Goal: Task Accomplishment & Management: Complete application form

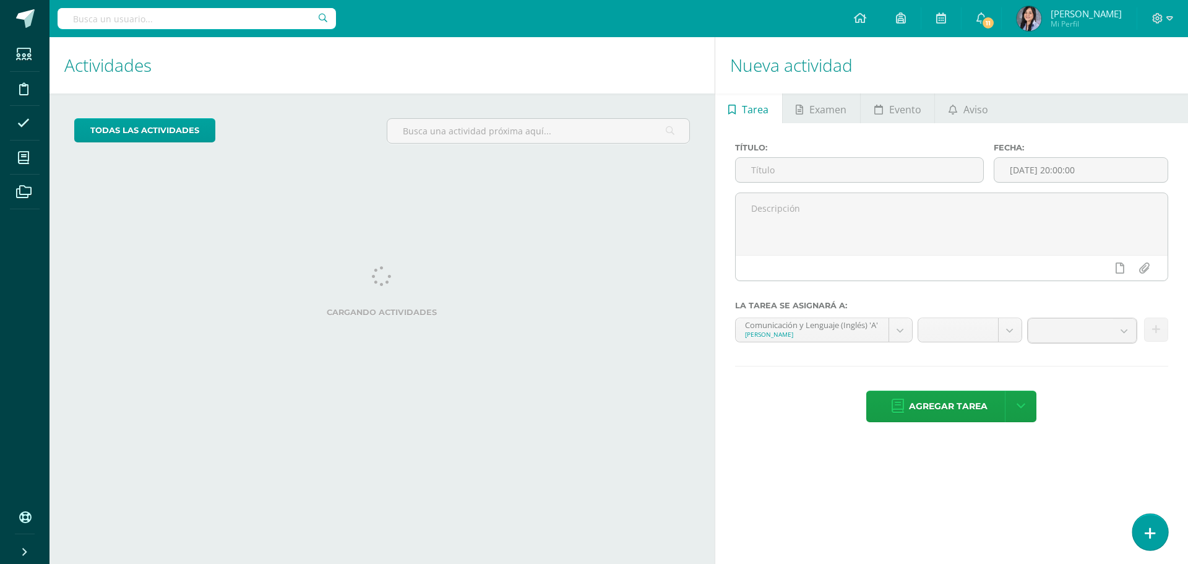
click at [1162, 522] on link at bounding box center [1149, 532] width 35 height 36
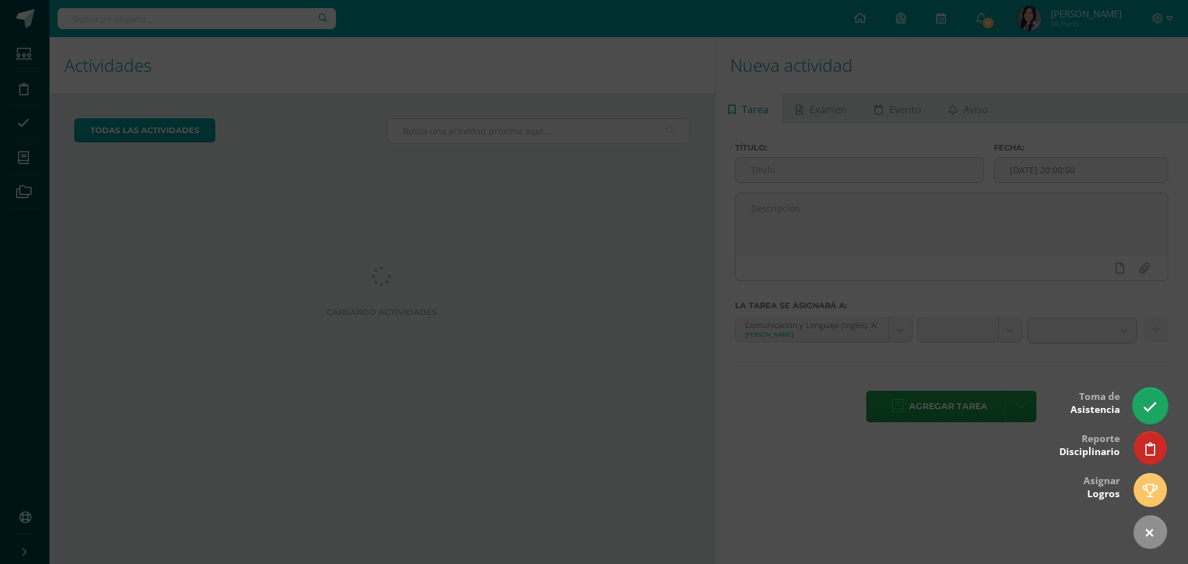
click at [1157, 401] on icon at bounding box center [1150, 407] width 14 height 14
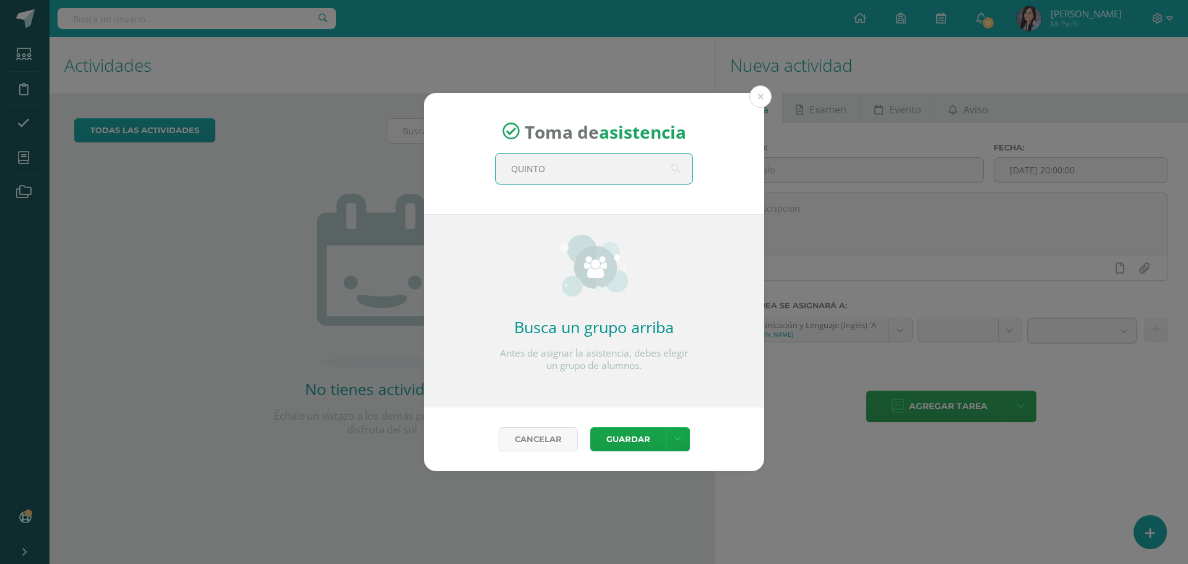
type input "QUINTO D"
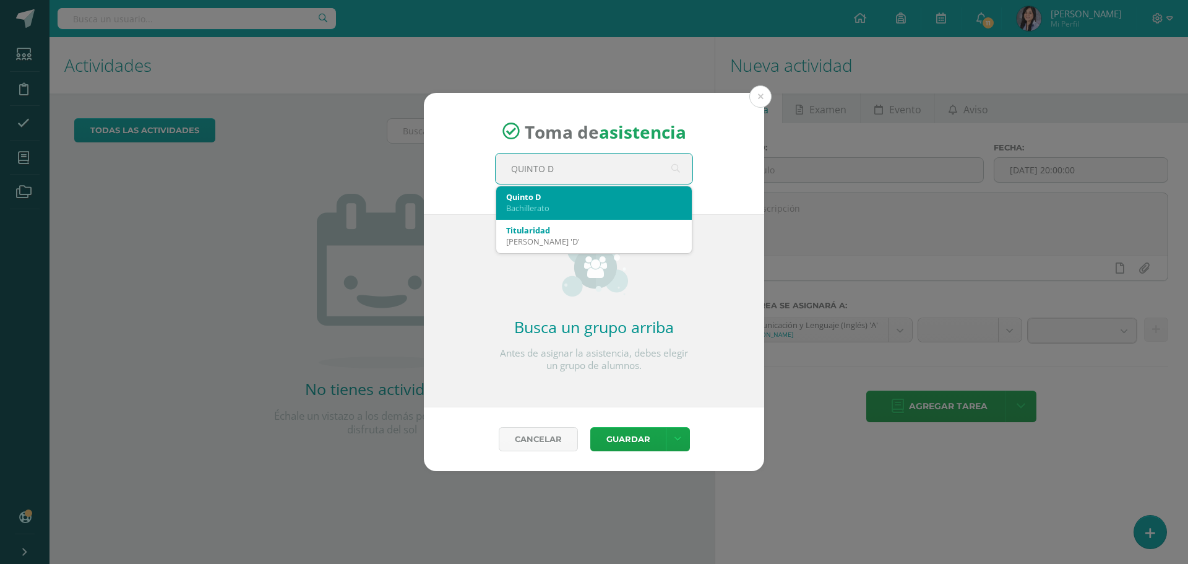
click at [626, 204] on div "Bachillerato" at bounding box center [594, 207] width 176 height 11
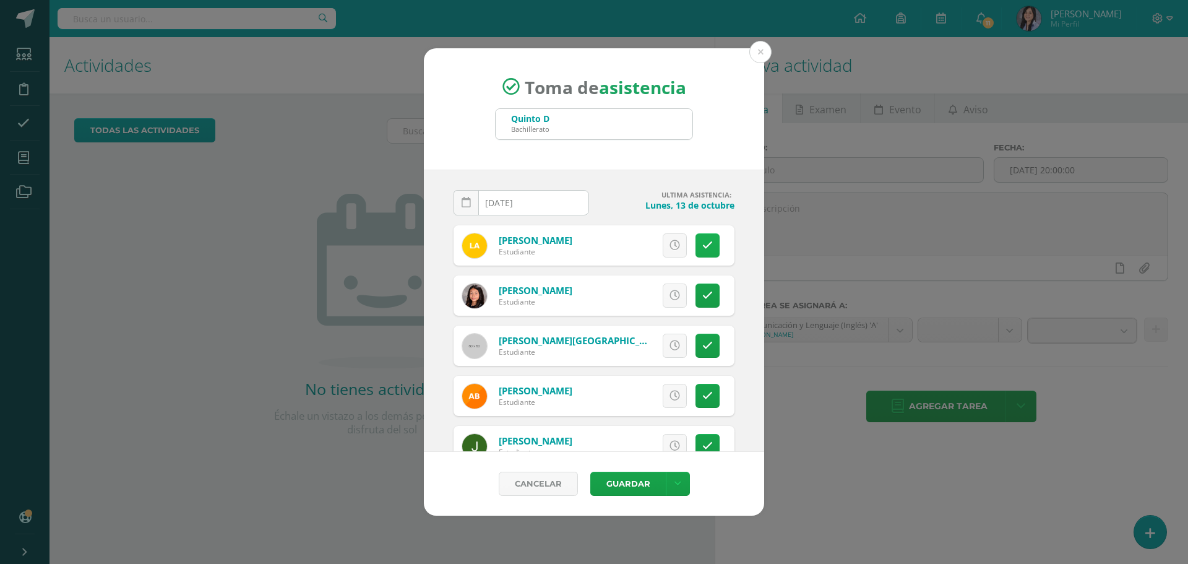
click at [702, 246] on icon at bounding box center [707, 245] width 11 height 11
click at [710, 291] on link at bounding box center [708, 295] width 24 height 24
click at [708, 339] on link at bounding box center [708, 346] width 24 height 24
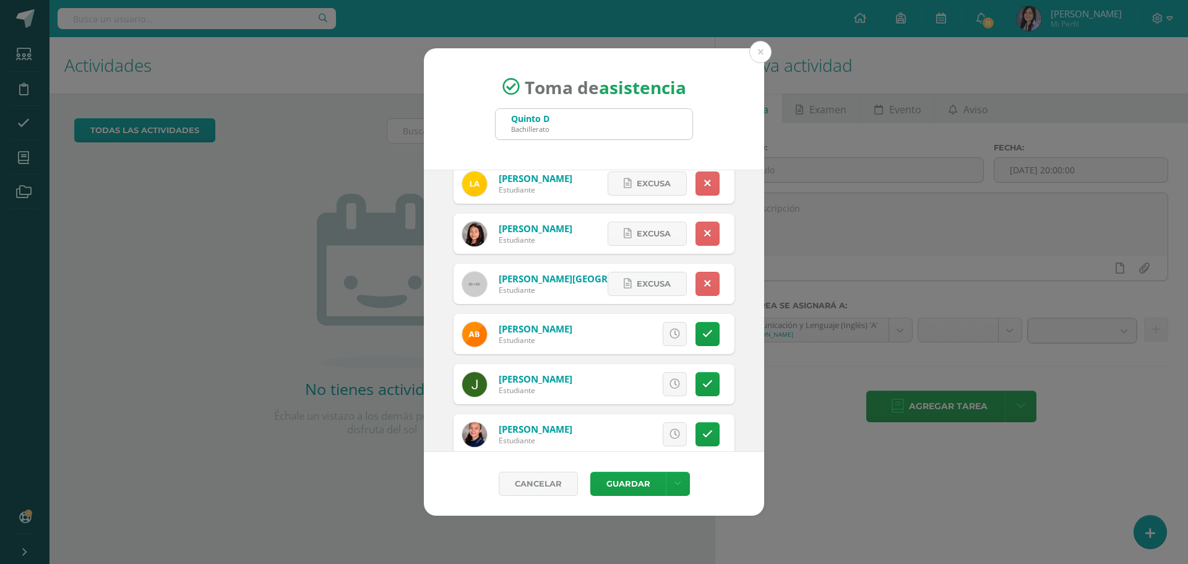
scroll to position [124, 0]
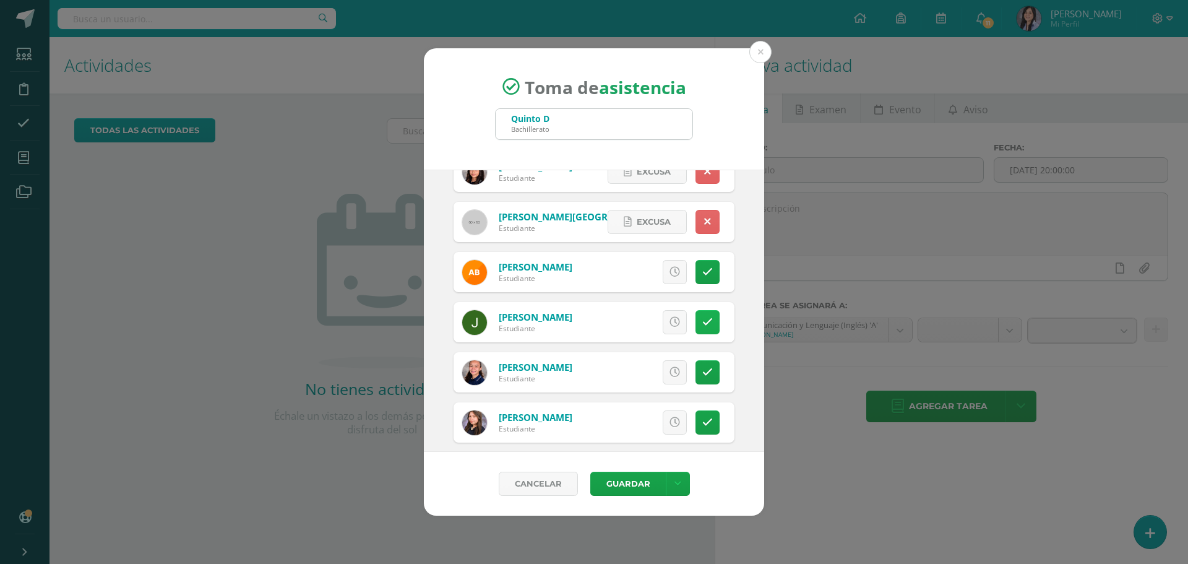
click at [702, 321] on icon at bounding box center [707, 322] width 11 height 11
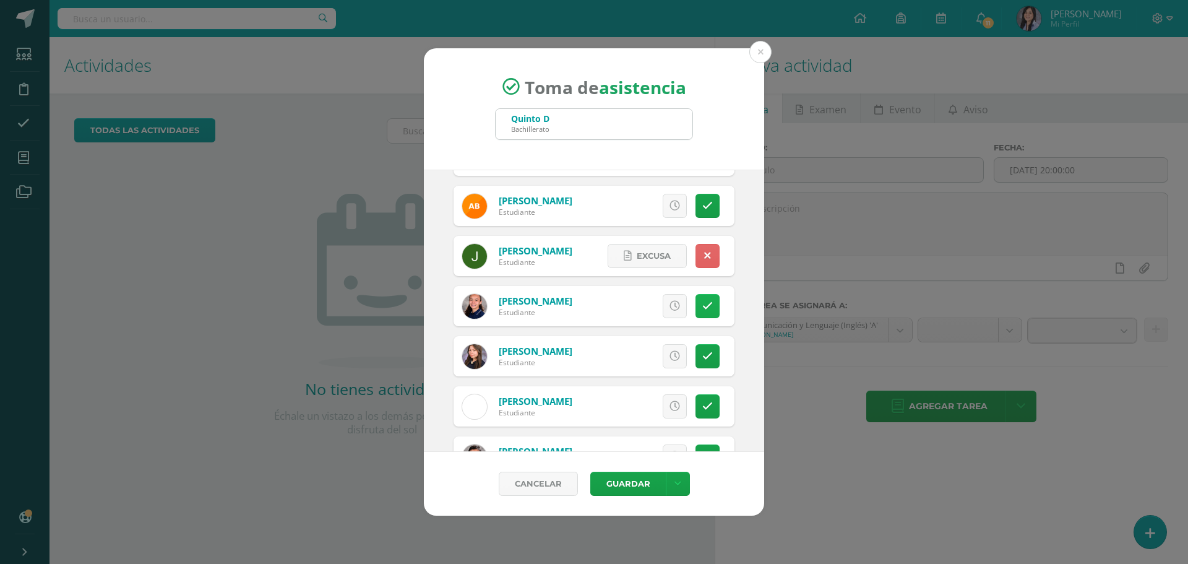
scroll to position [309, 0]
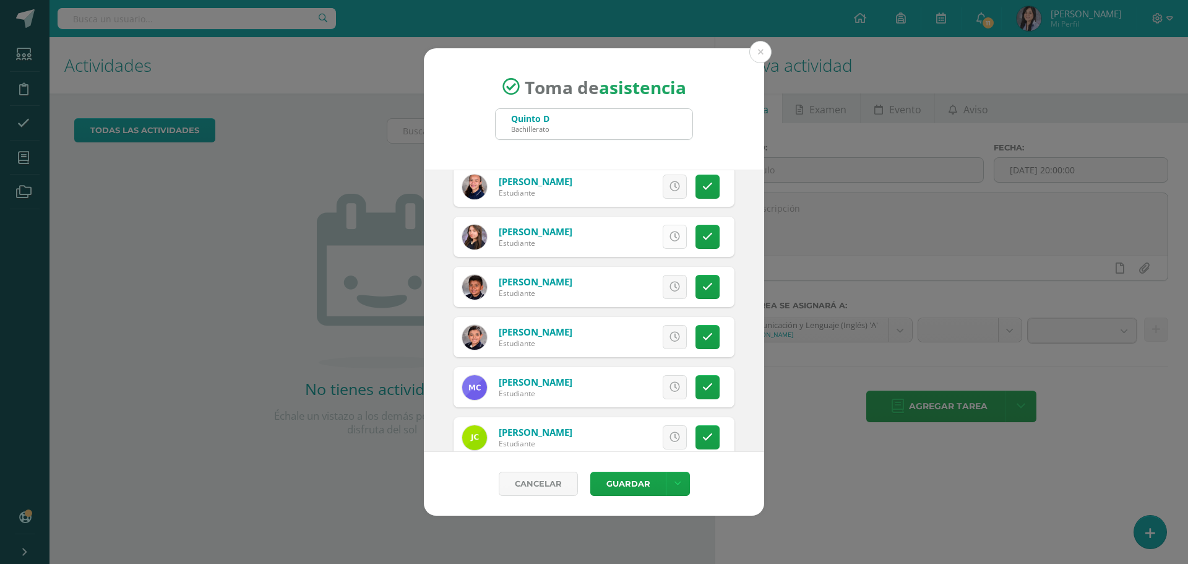
click at [663, 239] on link at bounding box center [675, 237] width 24 height 24
click at [702, 292] on icon at bounding box center [707, 287] width 11 height 11
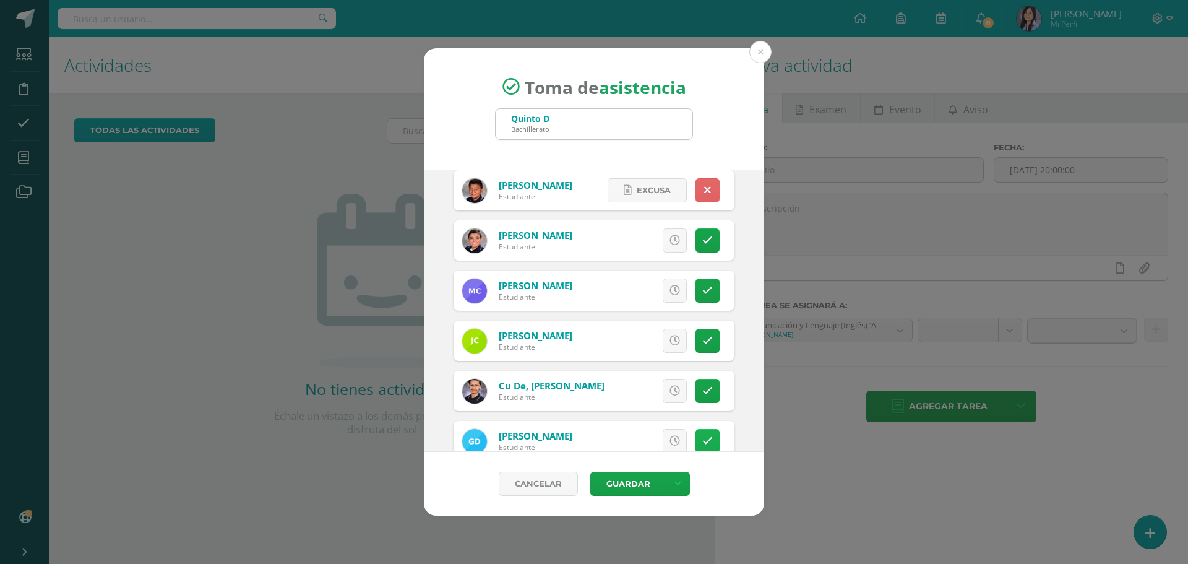
scroll to position [433, 0]
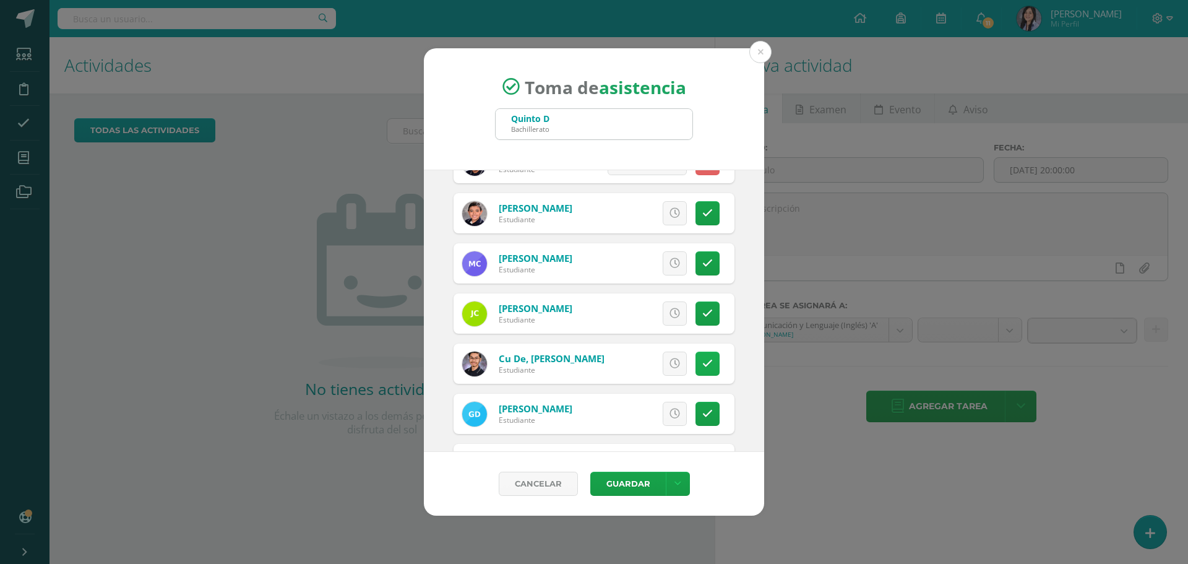
click at [702, 366] on icon at bounding box center [707, 363] width 11 height 11
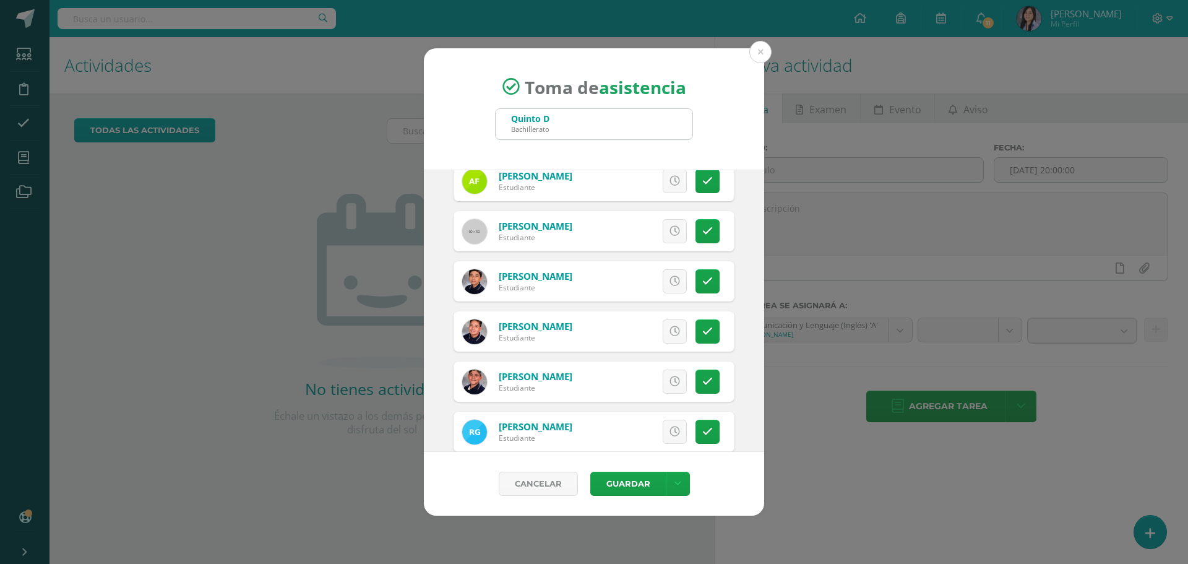
scroll to position [681, 0]
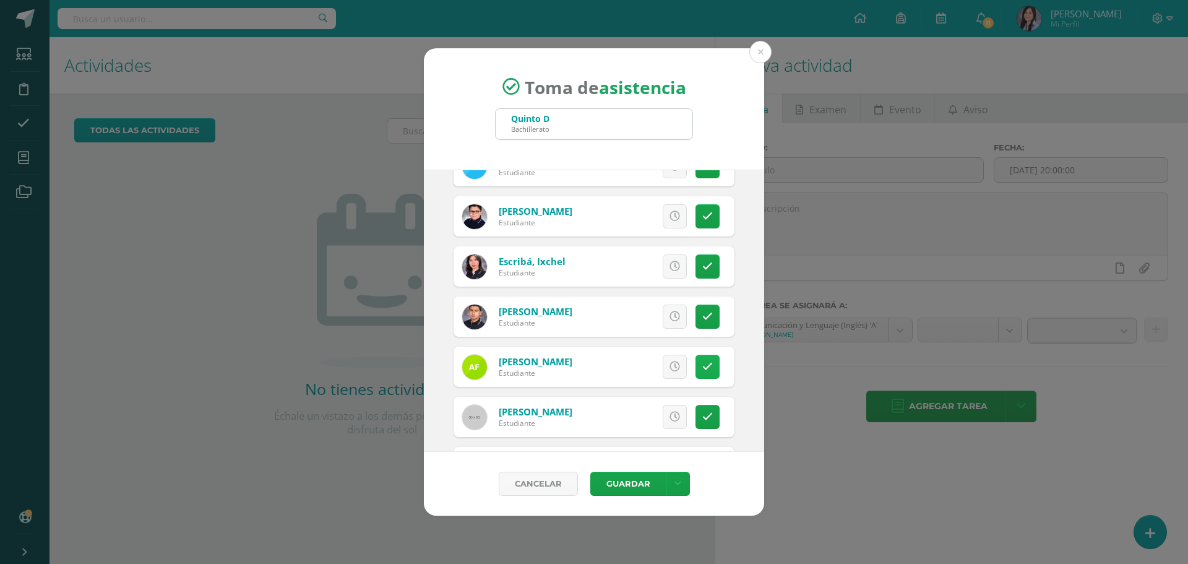
click at [702, 368] on icon at bounding box center [707, 366] width 11 height 11
click at [696, 424] on link at bounding box center [708, 417] width 24 height 24
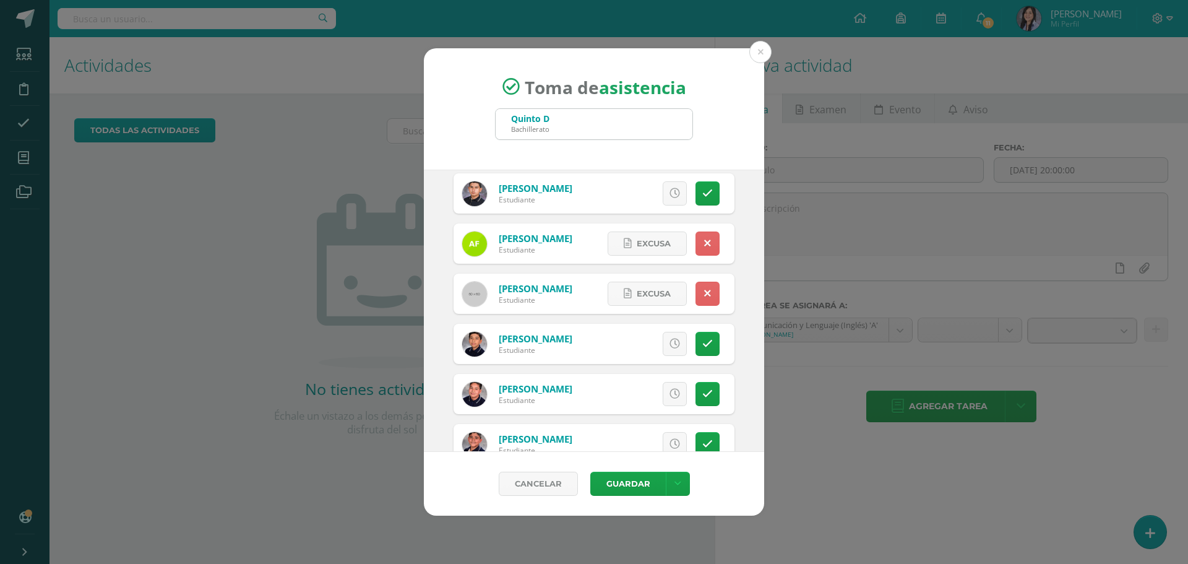
scroll to position [804, 0]
click at [703, 343] on icon at bounding box center [707, 343] width 11 height 11
click at [663, 387] on link at bounding box center [675, 393] width 24 height 24
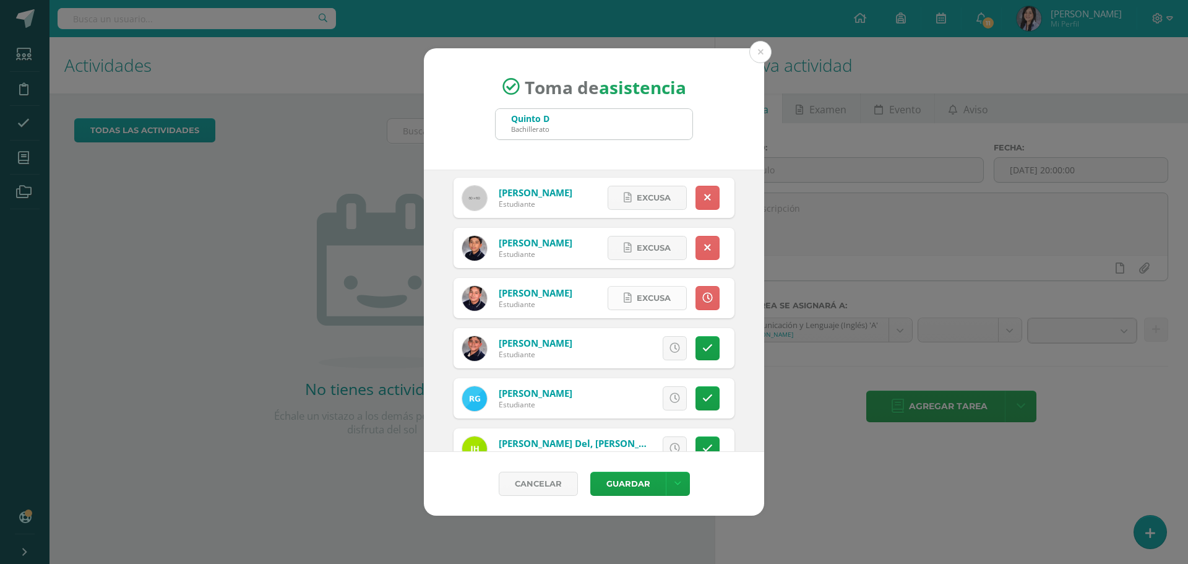
scroll to position [928, 0]
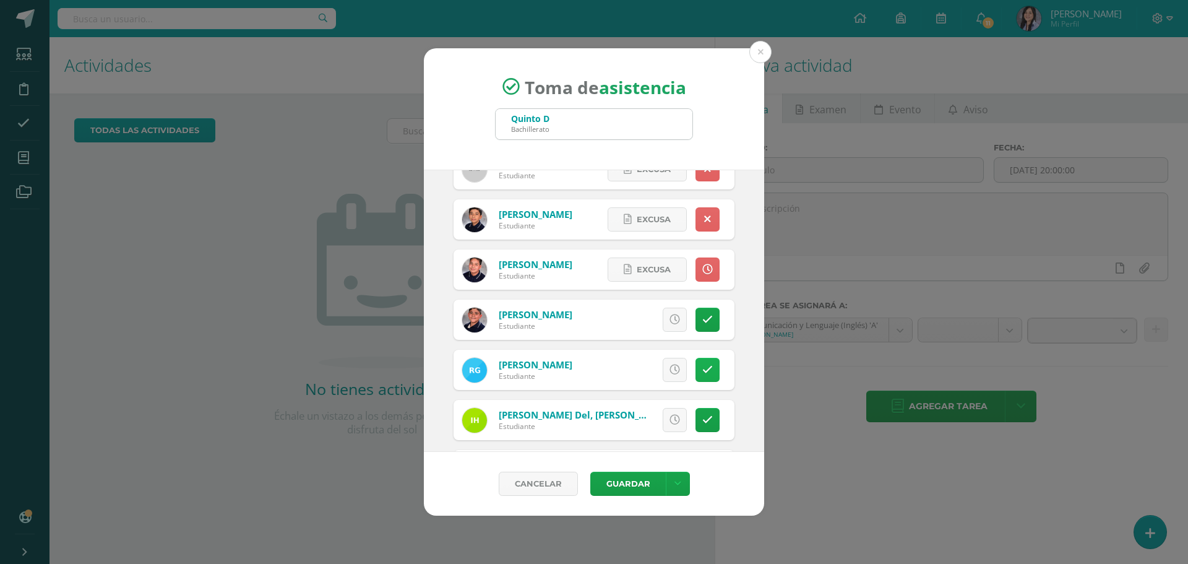
click at [702, 368] on icon at bounding box center [707, 369] width 11 height 11
click at [670, 422] on icon at bounding box center [675, 420] width 11 height 11
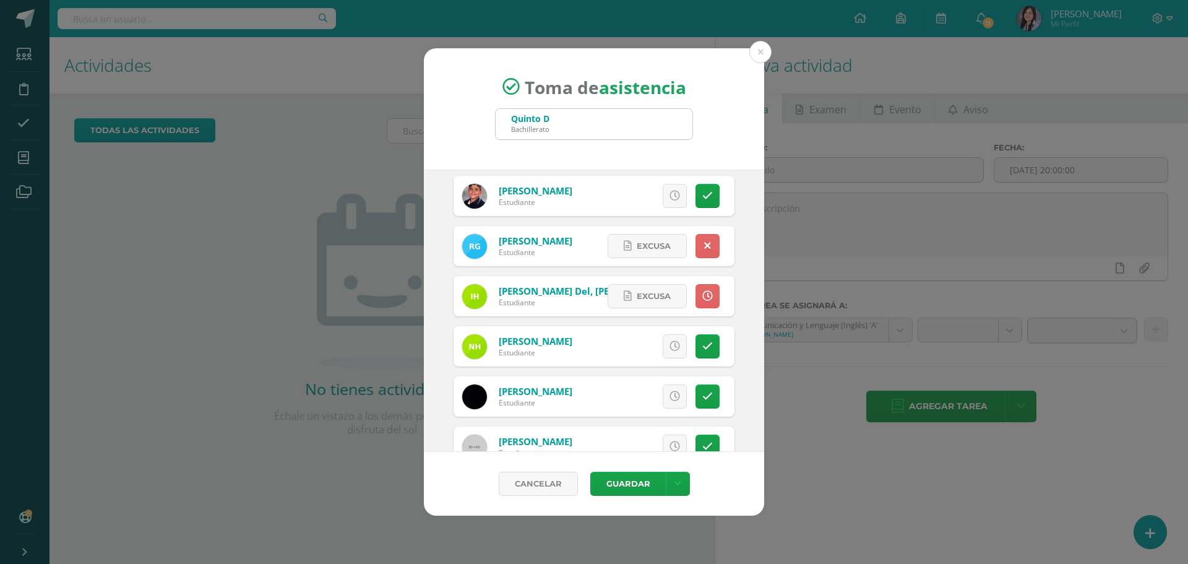
scroll to position [1114, 0]
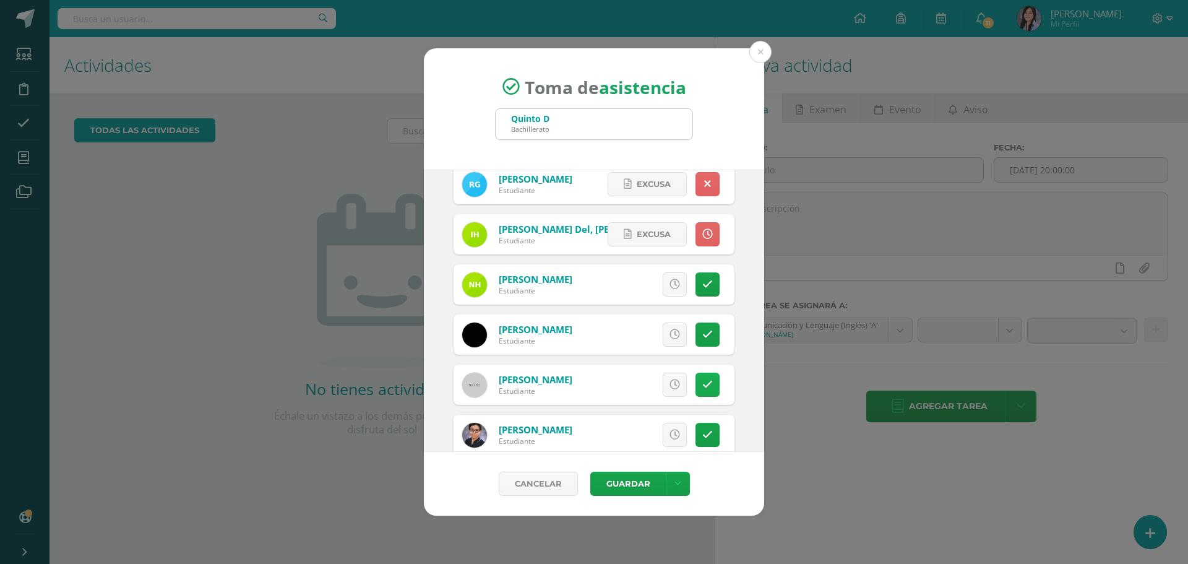
click at [696, 385] on link at bounding box center [708, 385] width 24 height 24
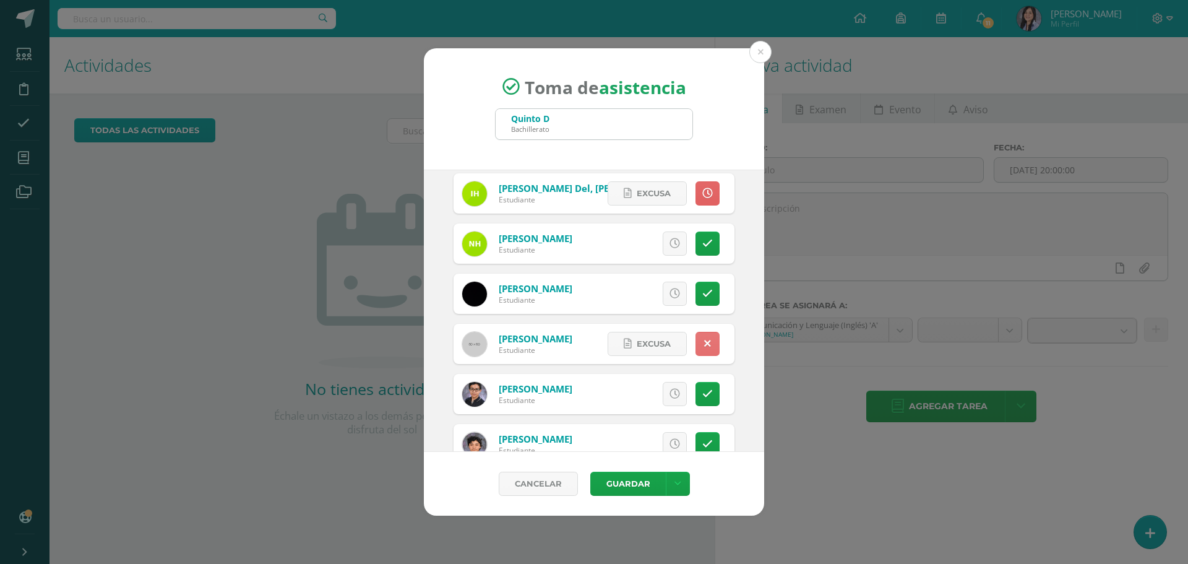
scroll to position [1176, 0]
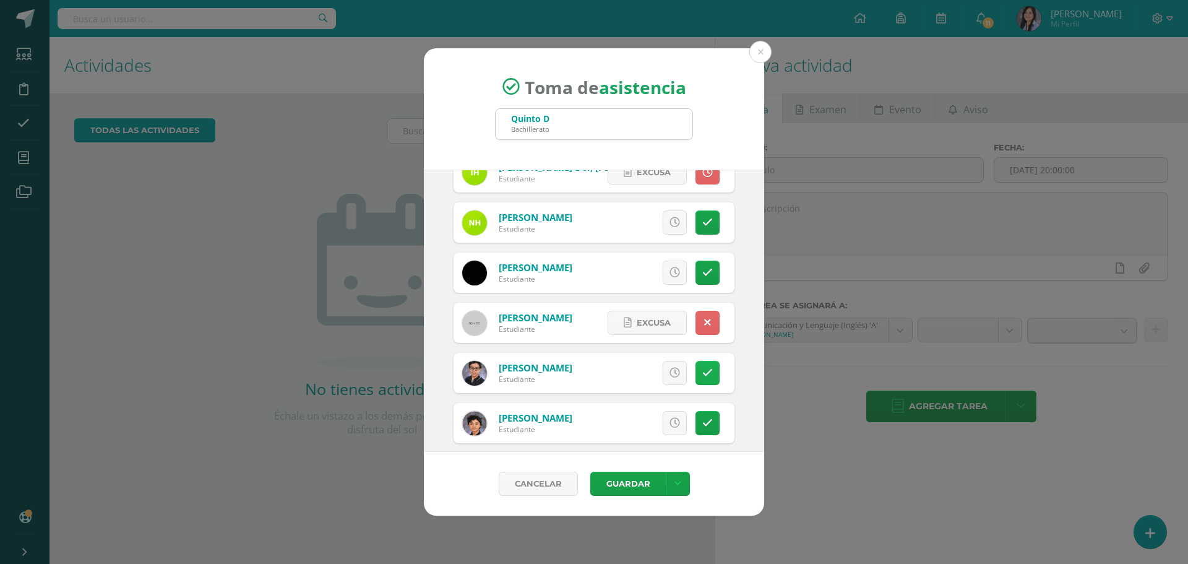
click at [696, 382] on link at bounding box center [708, 373] width 24 height 24
click at [704, 416] on link at bounding box center [708, 423] width 24 height 24
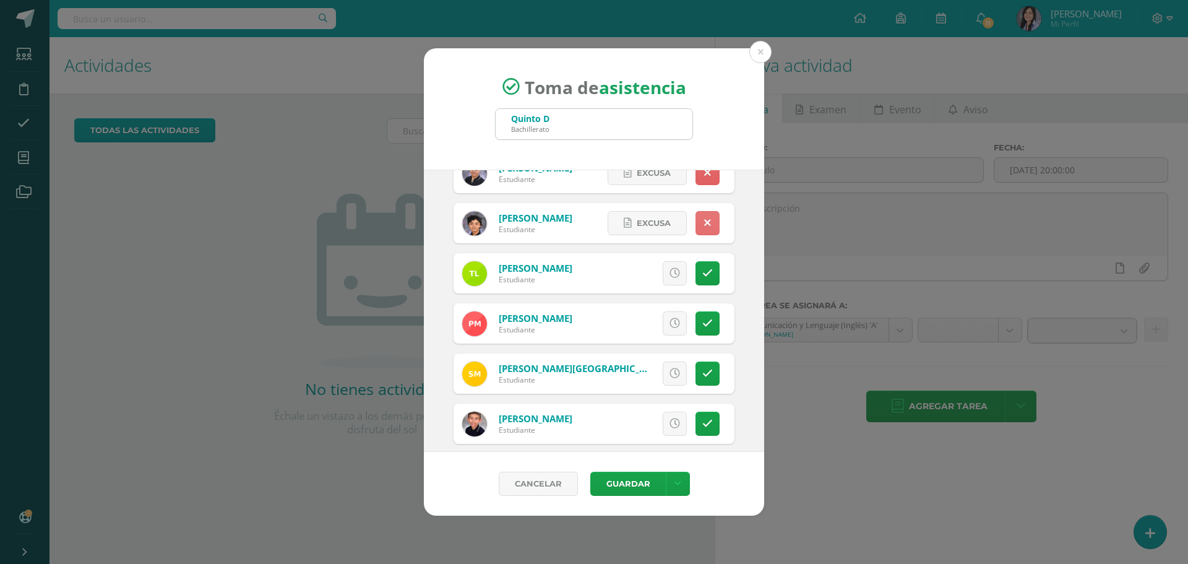
scroll to position [1423, 0]
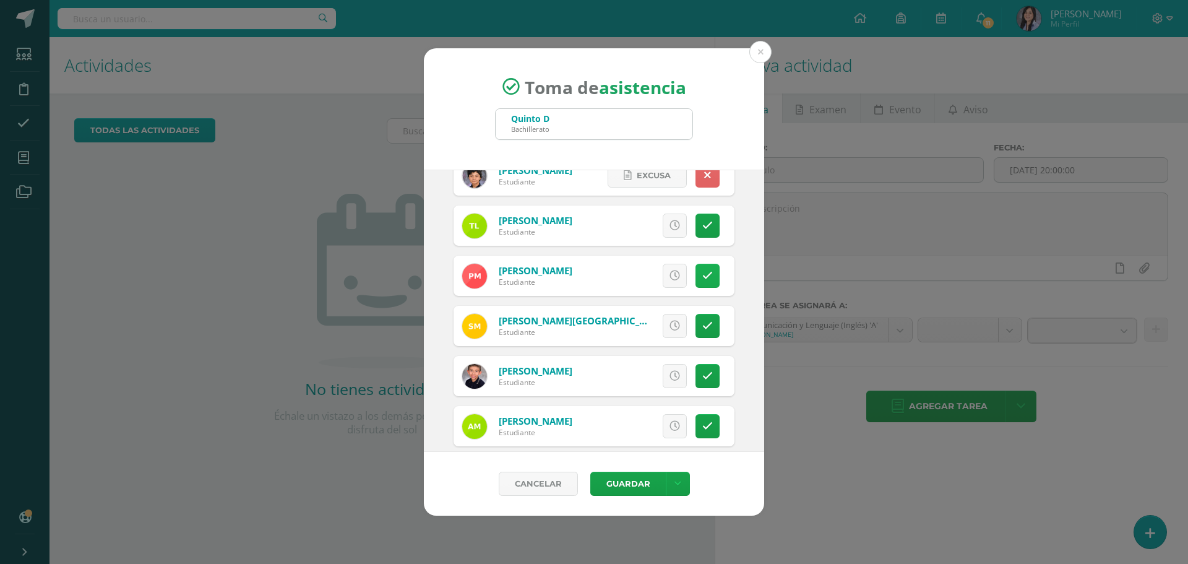
click at [702, 278] on icon at bounding box center [707, 275] width 11 height 11
click at [670, 323] on icon at bounding box center [675, 326] width 11 height 11
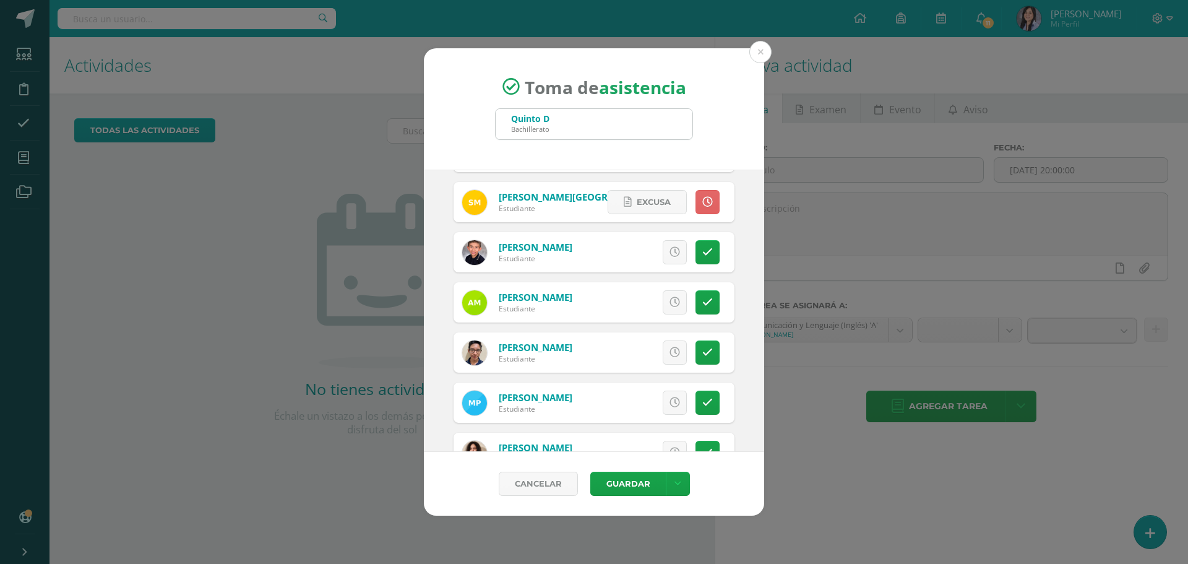
scroll to position [1609, 0]
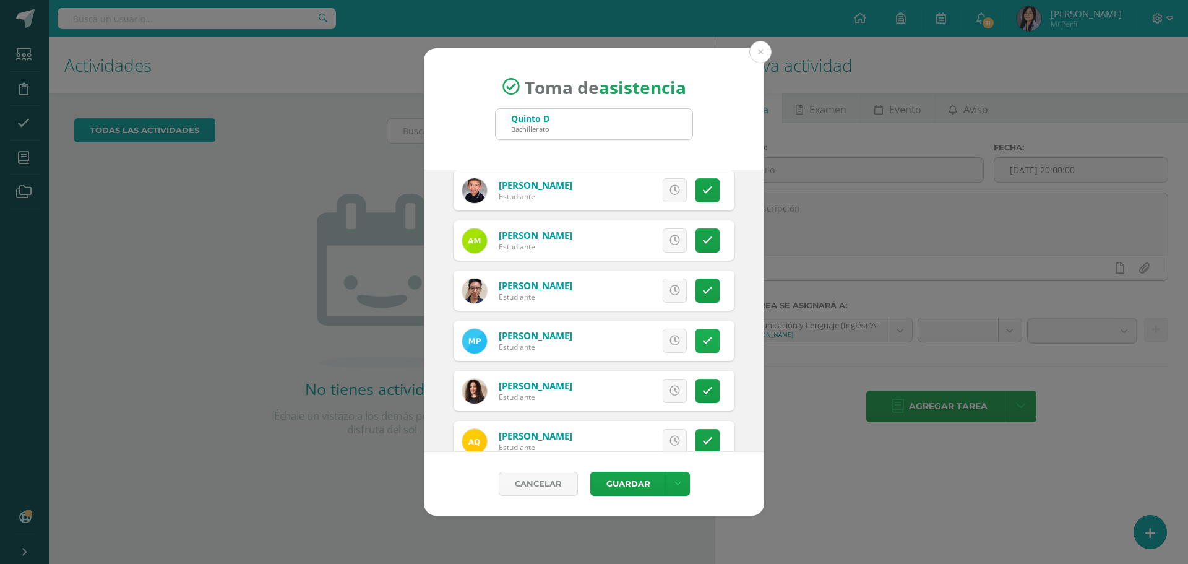
click at [696, 340] on link at bounding box center [708, 341] width 24 height 24
click at [702, 386] on icon at bounding box center [707, 391] width 11 height 11
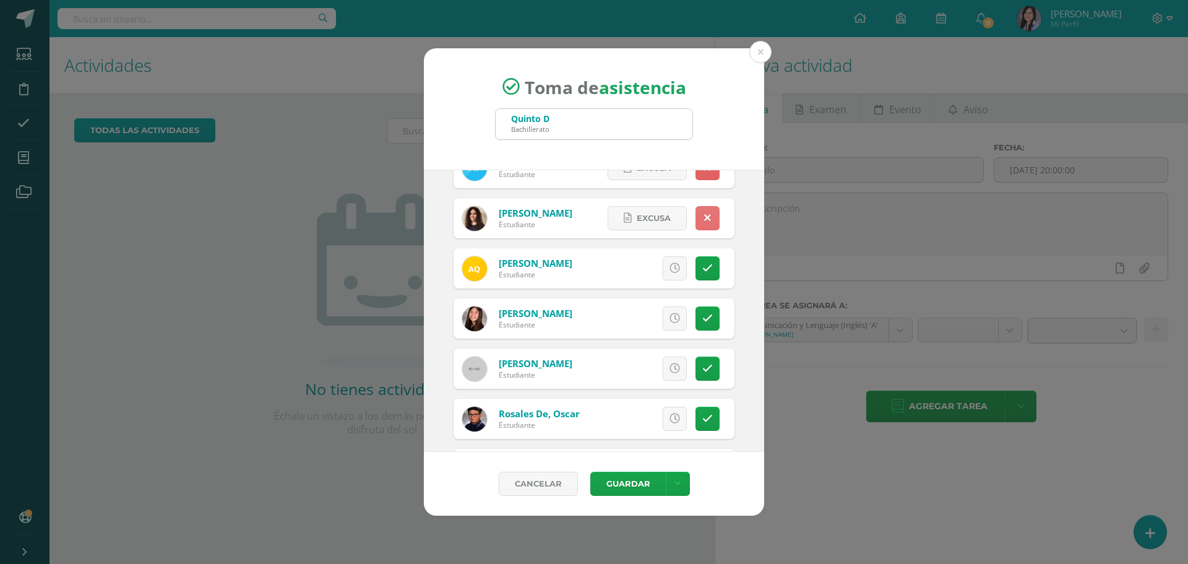
scroll to position [1794, 0]
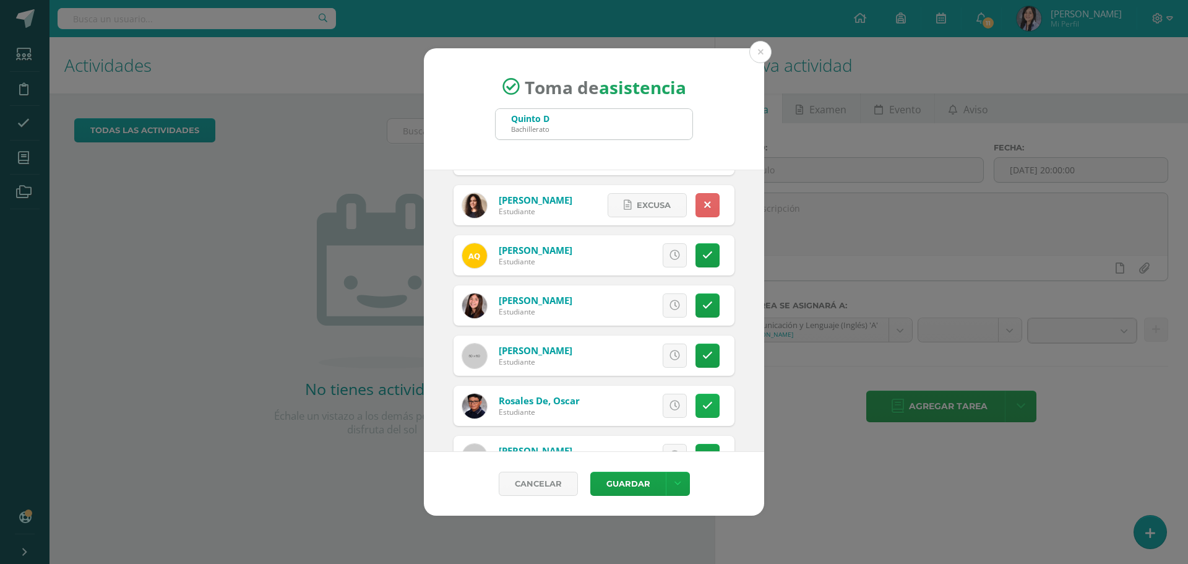
click at [702, 403] on icon at bounding box center [707, 405] width 11 height 11
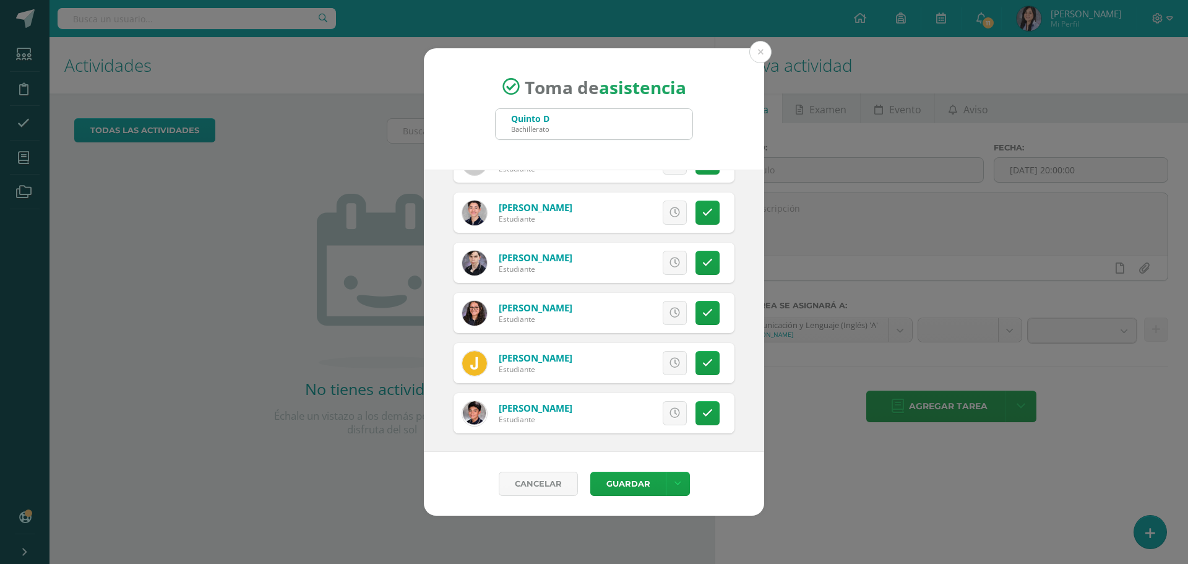
scroll to position [2090, 0]
click at [696, 301] on link at bounding box center [708, 311] width 24 height 24
click at [646, 314] on span "Excusa" at bounding box center [654, 310] width 34 height 23
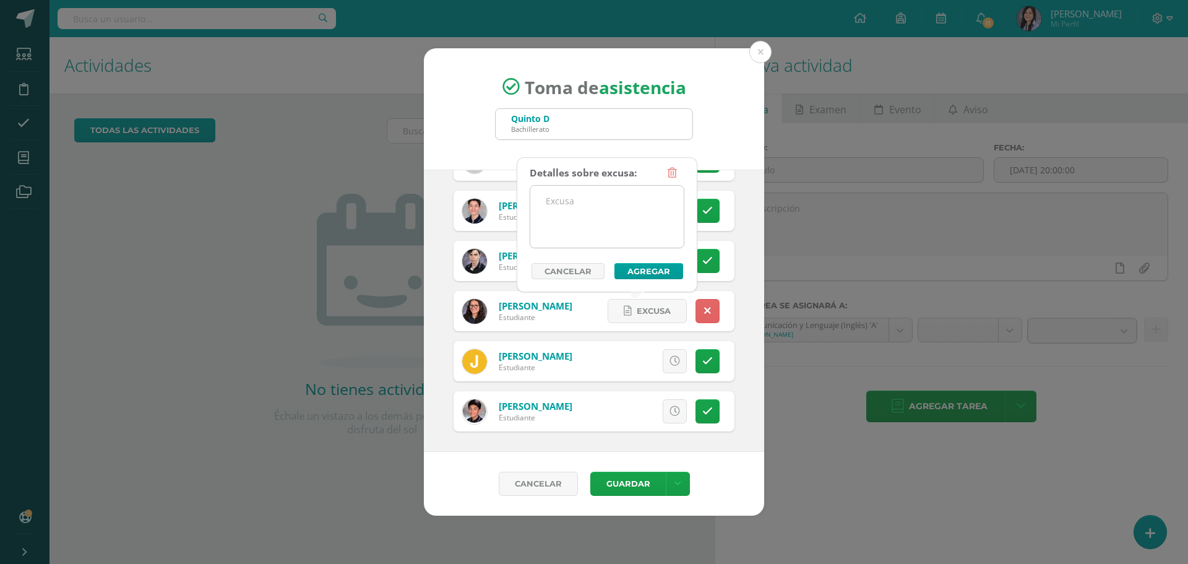
click at [607, 217] on textarea at bounding box center [606, 217] width 153 height 62
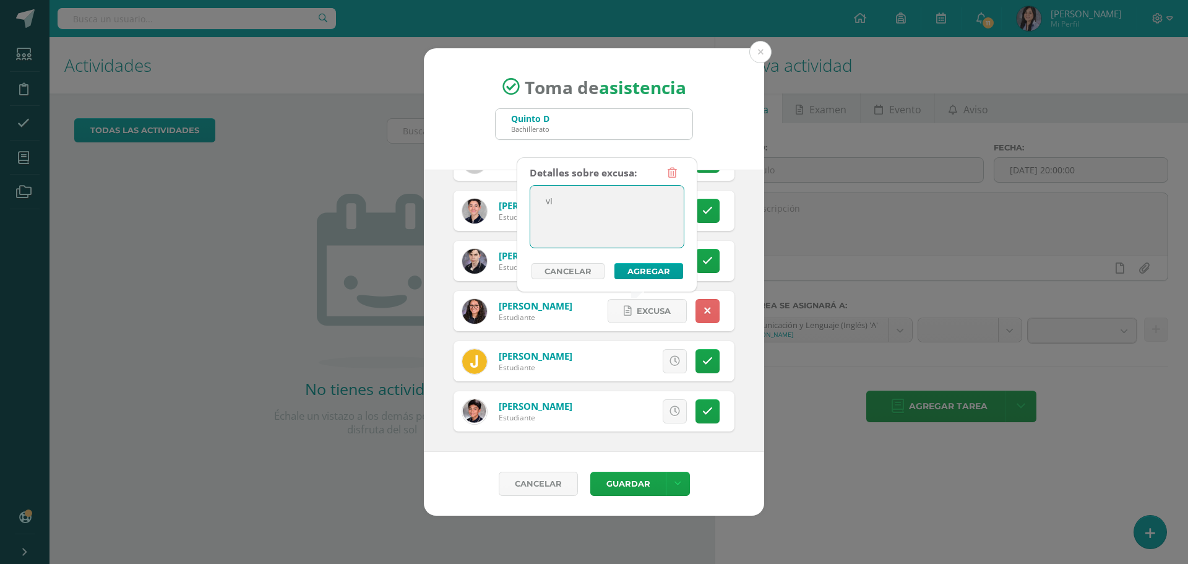
type textarea "v"
type textarea "Viaje familiar."
click at [634, 270] on button "Agregar" at bounding box center [648, 271] width 69 height 16
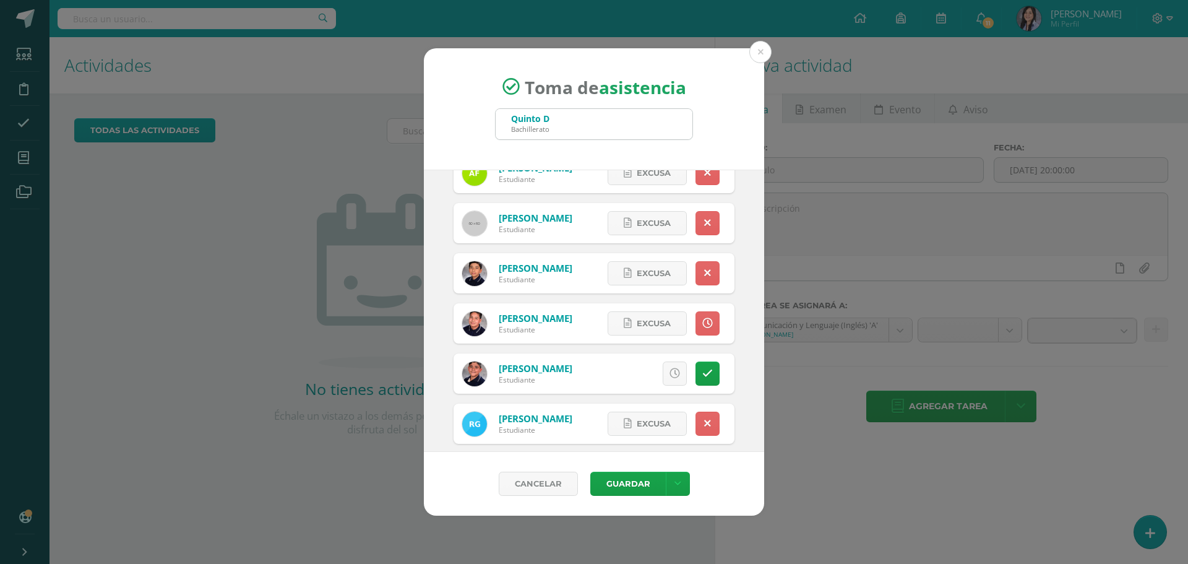
scroll to position [852, 0]
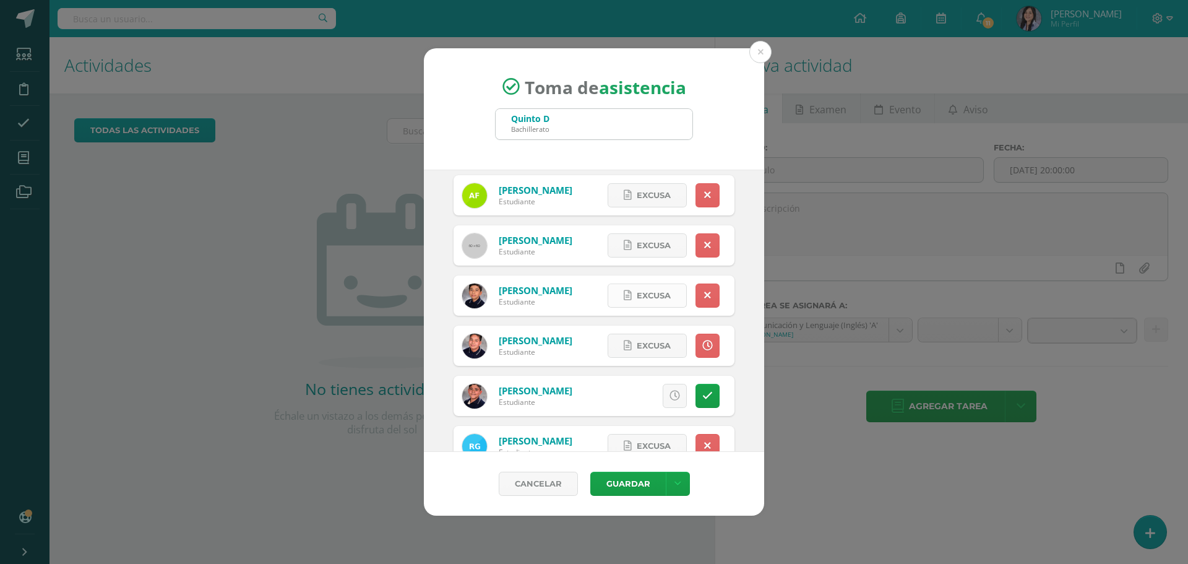
click at [637, 298] on span "Excusa" at bounding box center [654, 295] width 34 height 23
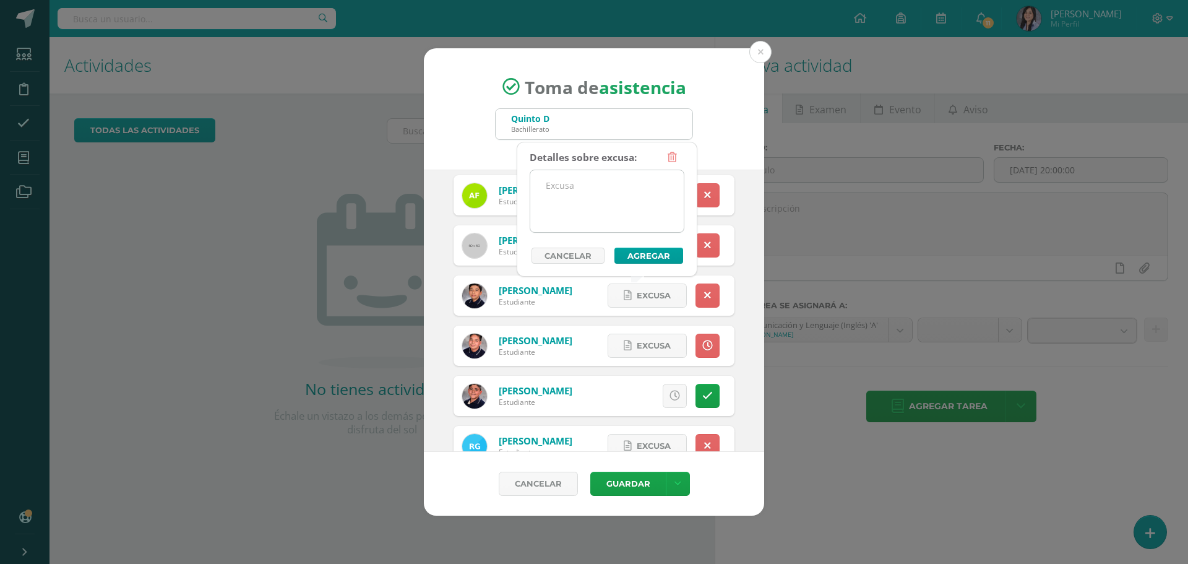
click at [601, 201] on textarea at bounding box center [606, 201] width 153 height 62
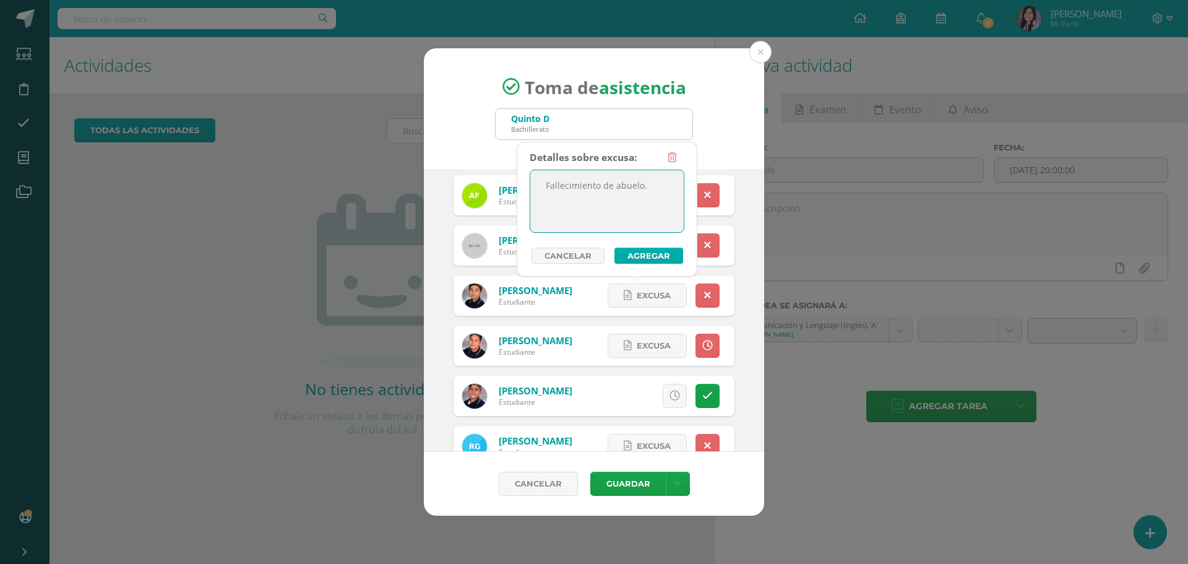
type textarea "Fallecimiento de abuelo."
click at [635, 262] on button "Agregar" at bounding box center [648, 256] width 69 height 16
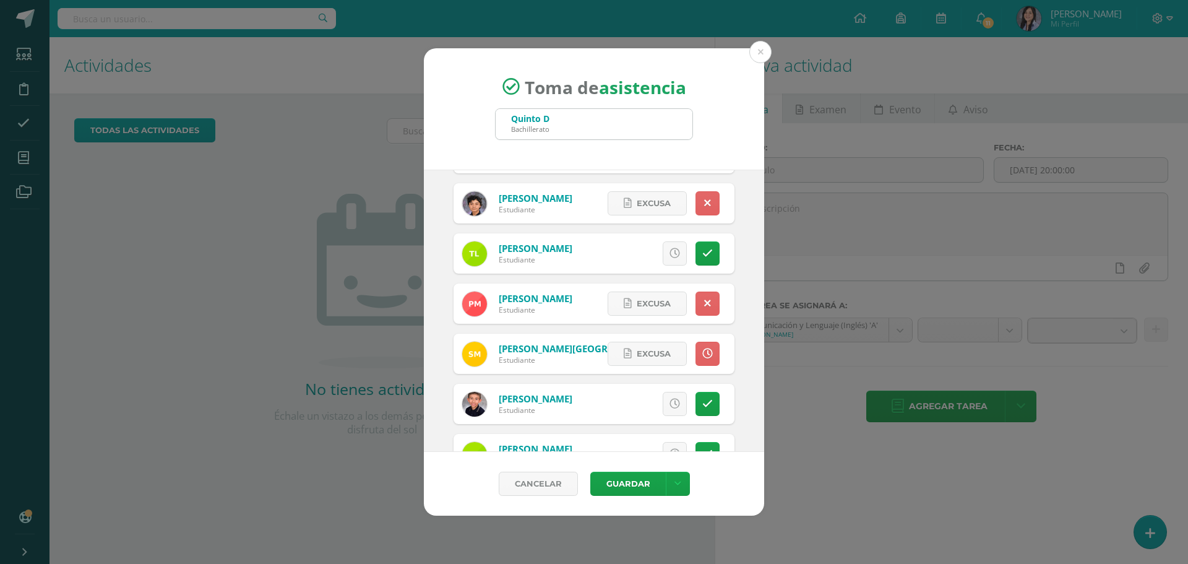
scroll to position [1423, 0]
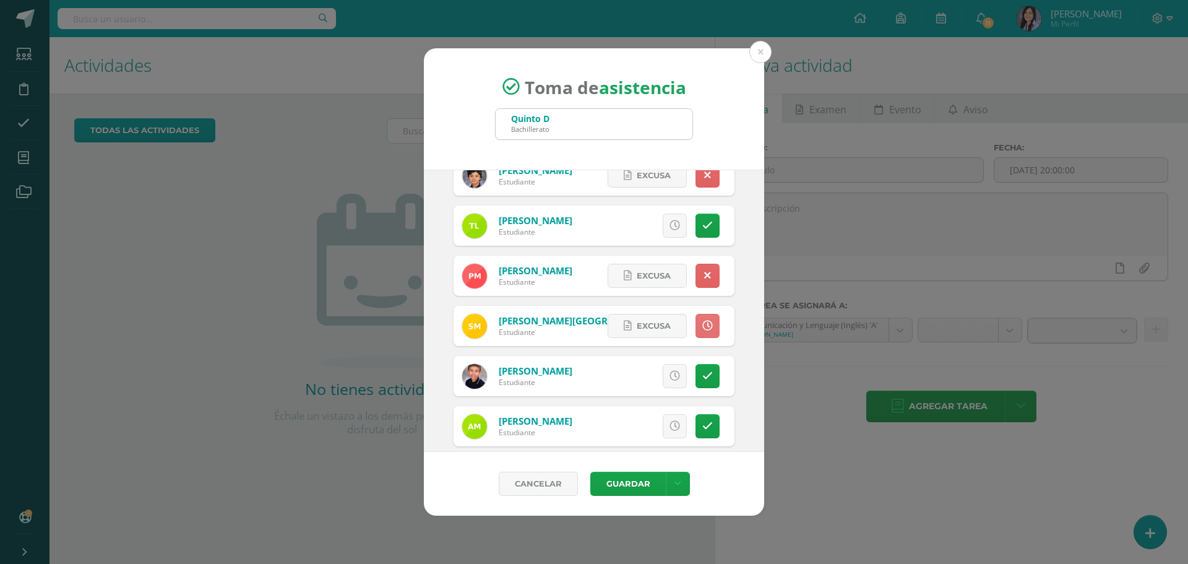
click at [704, 324] on link at bounding box center [708, 326] width 24 height 24
click at [705, 330] on link at bounding box center [708, 326] width 24 height 24
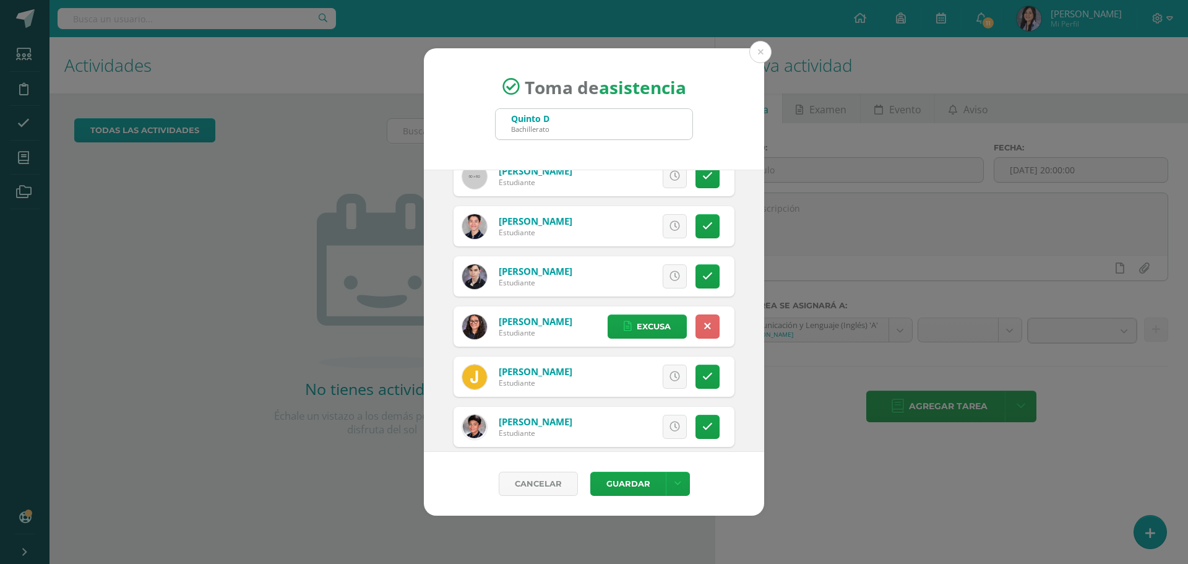
scroll to position [2090, 0]
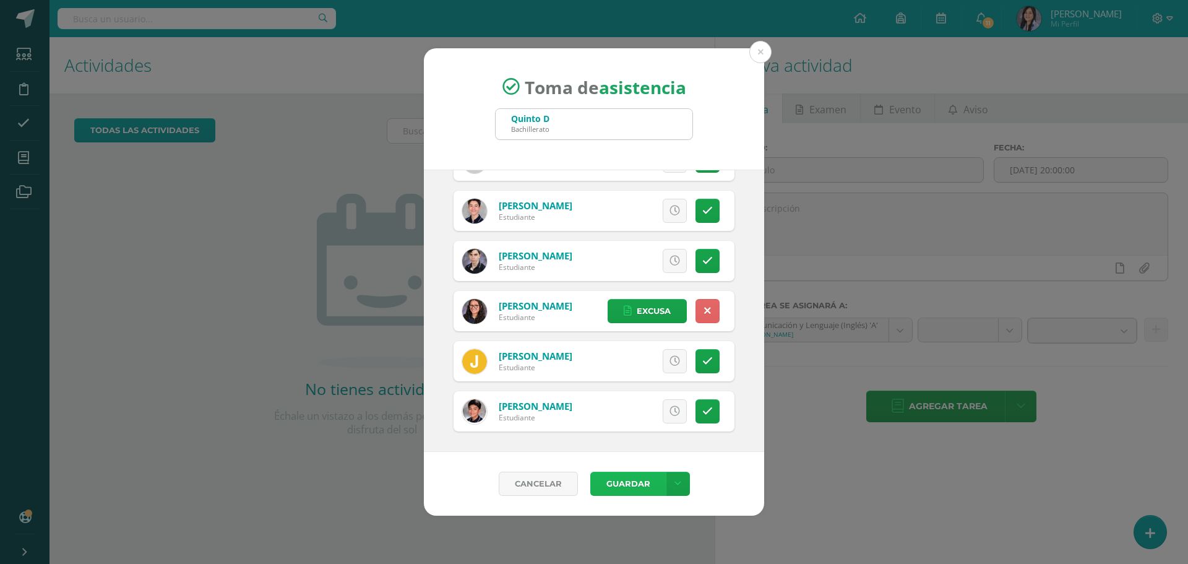
click at [615, 476] on button "Guardar" at bounding box center [627, 484] width 75 height 24
